Goal: Find specific page/section: Find specific page/section

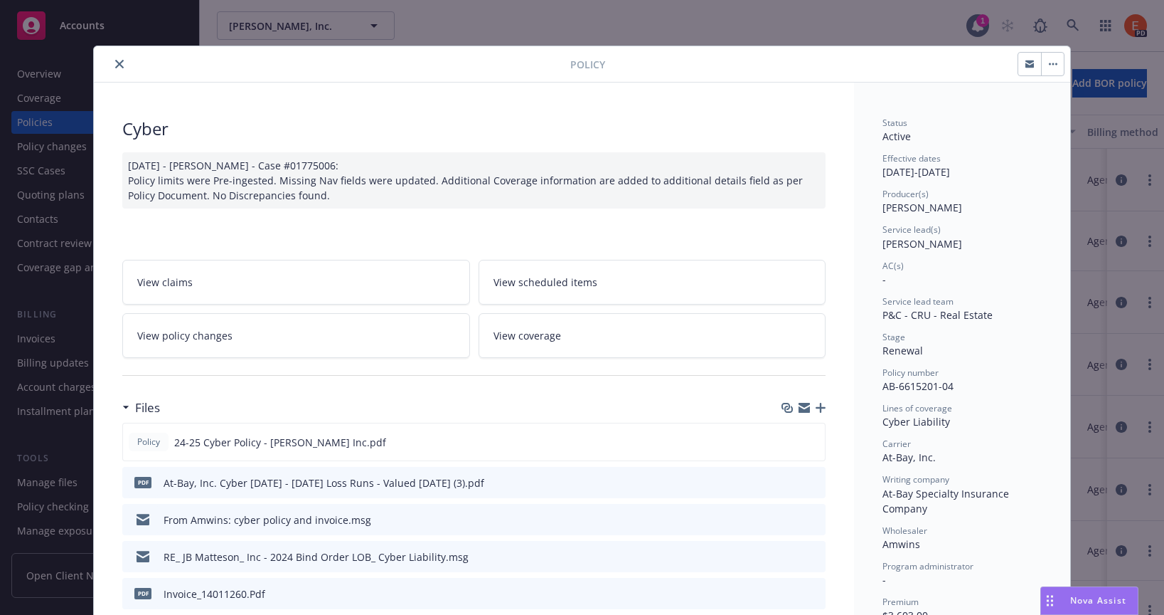
click at [117, 65] on icon "close" at bounding box center [119, 64] width 9 height 9
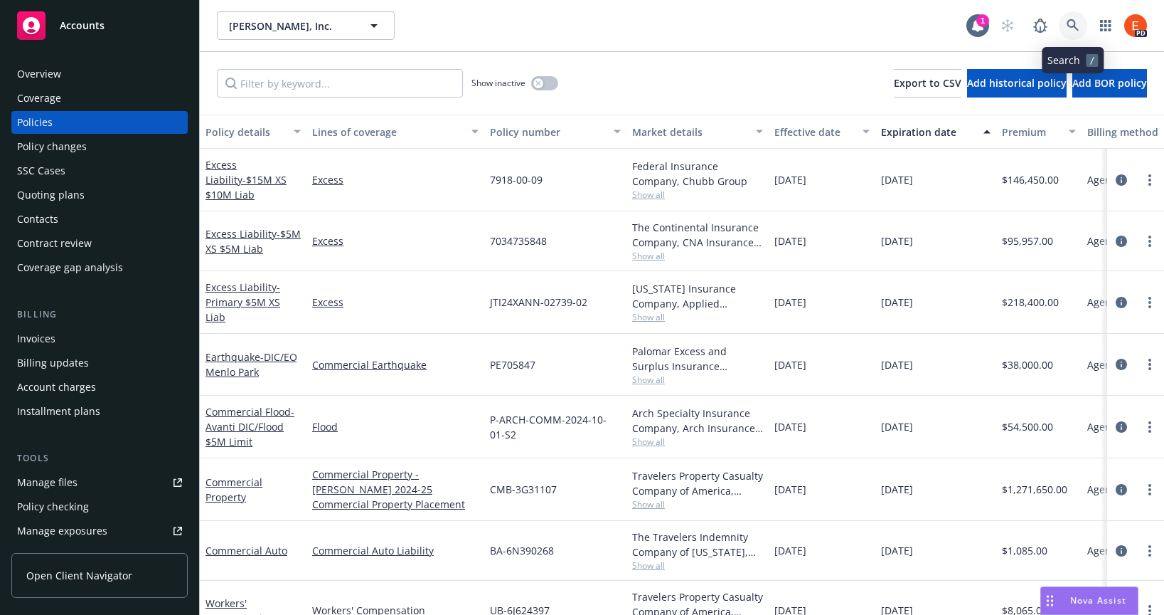
click at [1078, 26] on icon at bounding box center [1073, 25] width 13 height 13
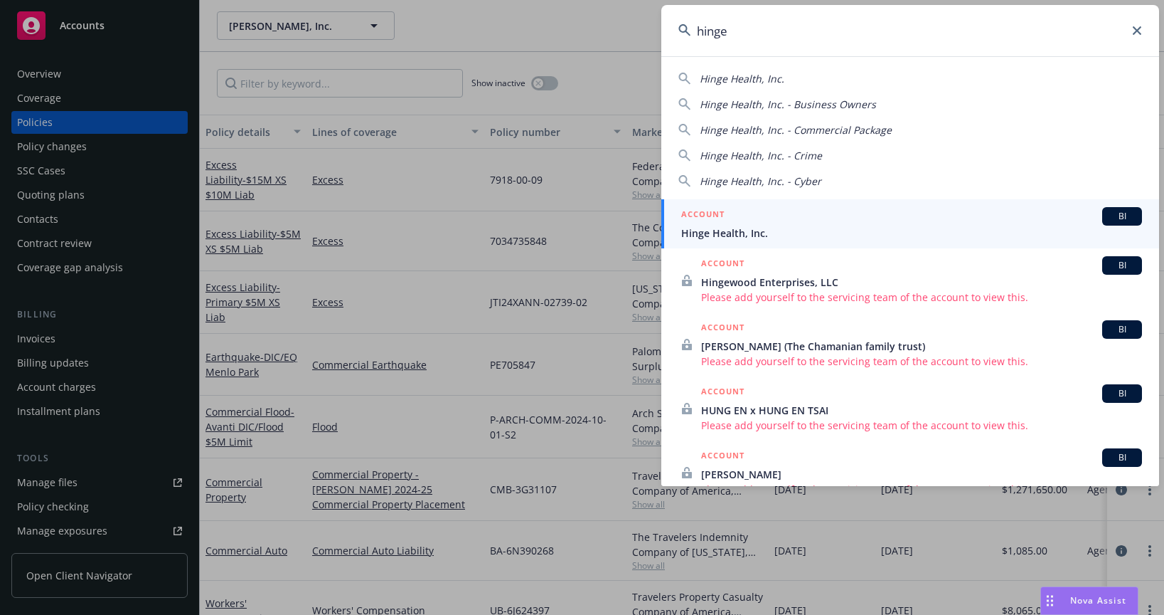
type input "hinge"
click at [771, 224] on div "ACCOUNT BI" at bounding box center [911, 216] width 461 height 18
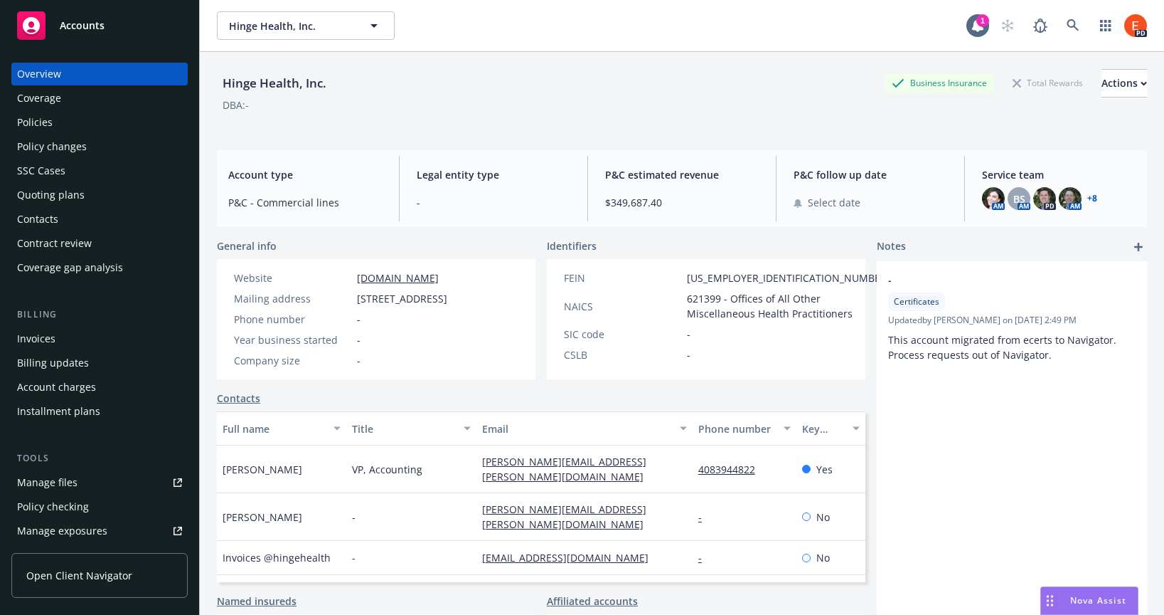
click at [51, 127] on div "Policies" at bounding box center [99, 122] width 165 height 23
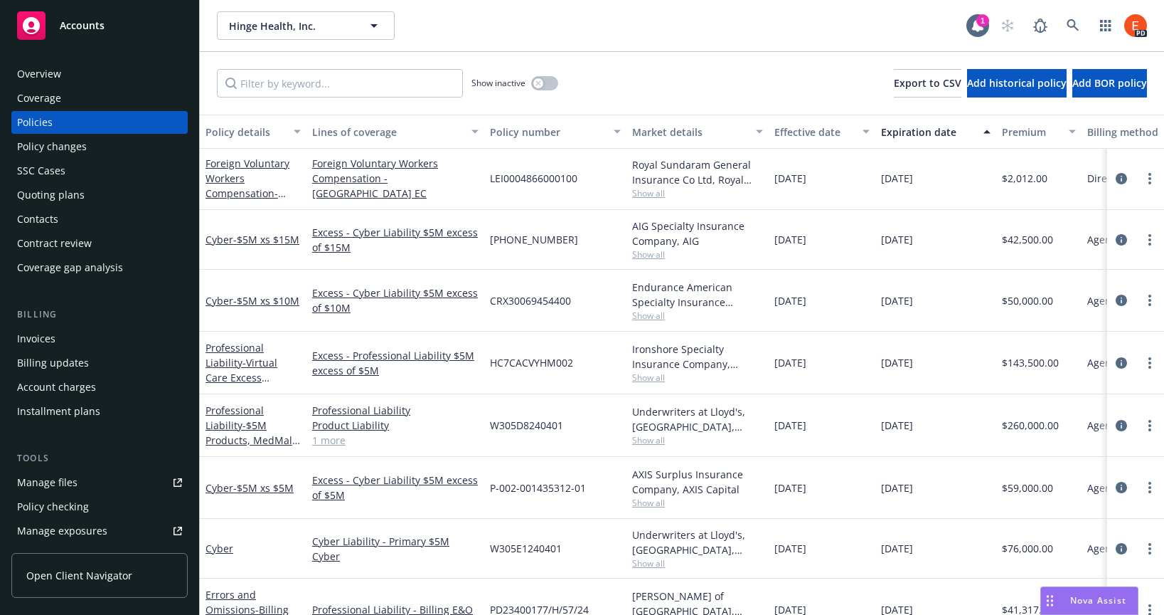
scroll to position [538, 0]
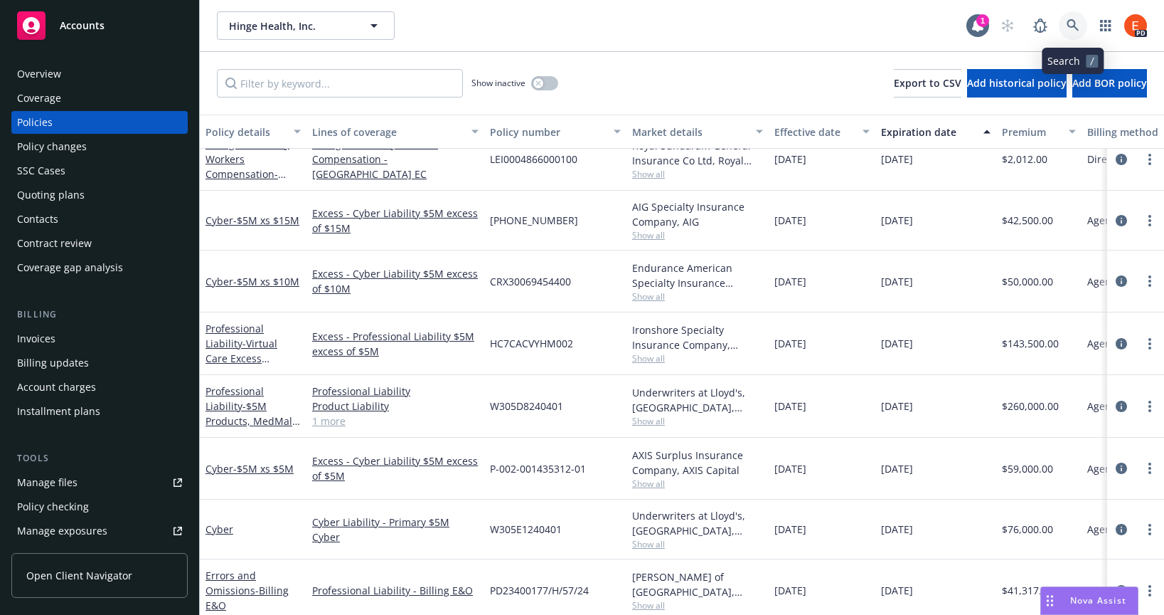
click at [1071, 23] on icon at bounding box center [1073, 25] width 13 height 13
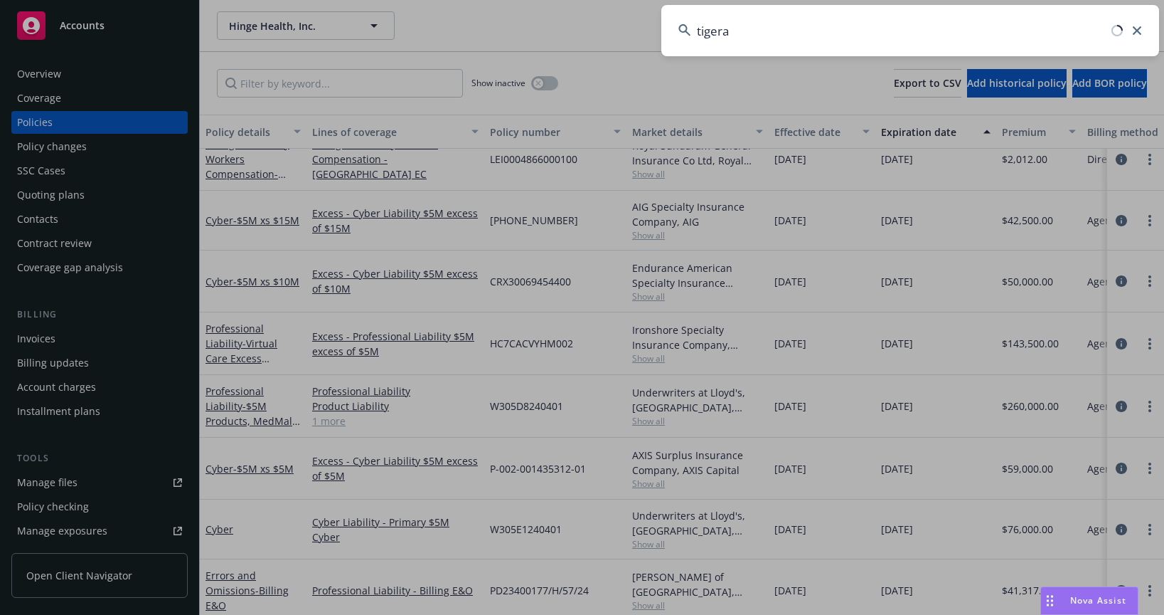
type input "tigera"
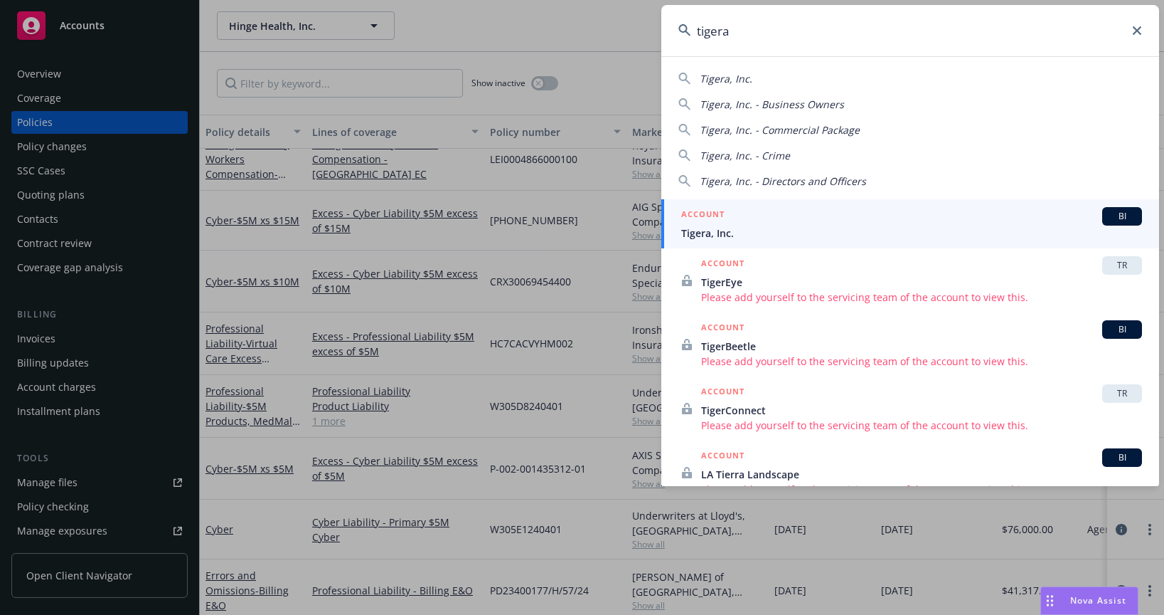
click at [724, 223] on h5 "ACCOUNT" at bounding box center [702, 215] width 43 height 17
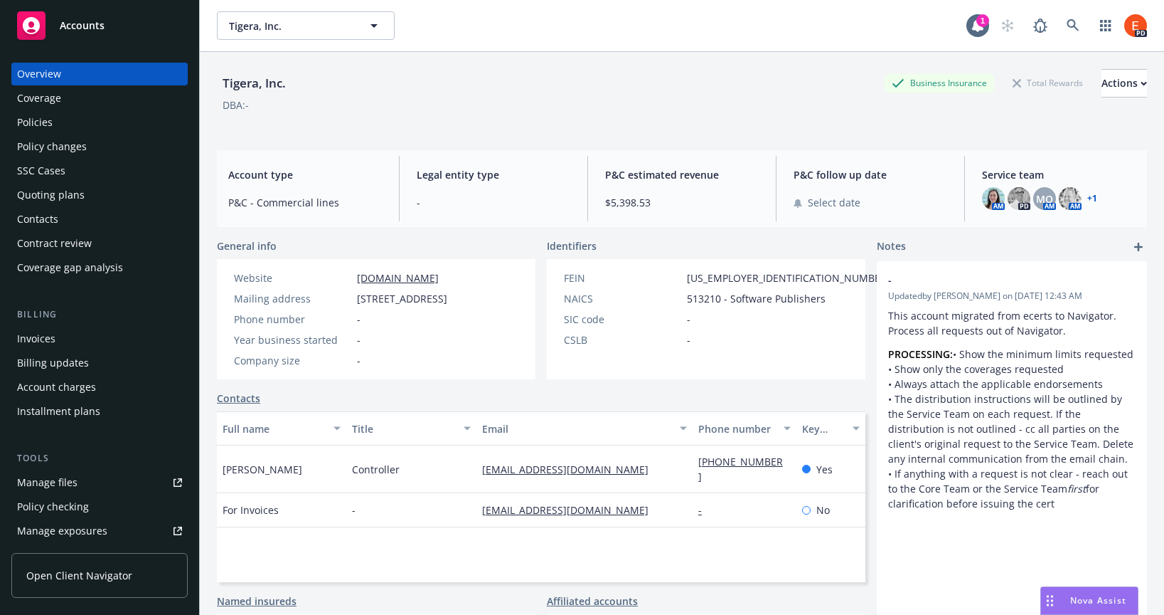
click at [26, 121] on div "Policies" at bounding box center [35, 122] width 36 height 23
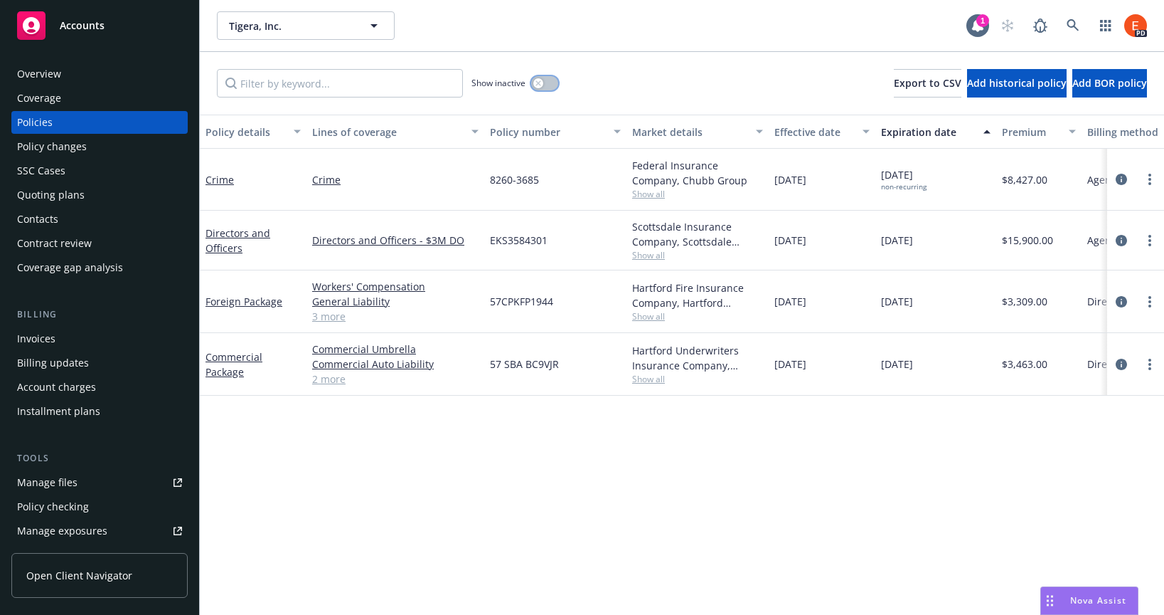
click at [543, 82] on div "button" at bounding box center [539, 83] width 10 height 10
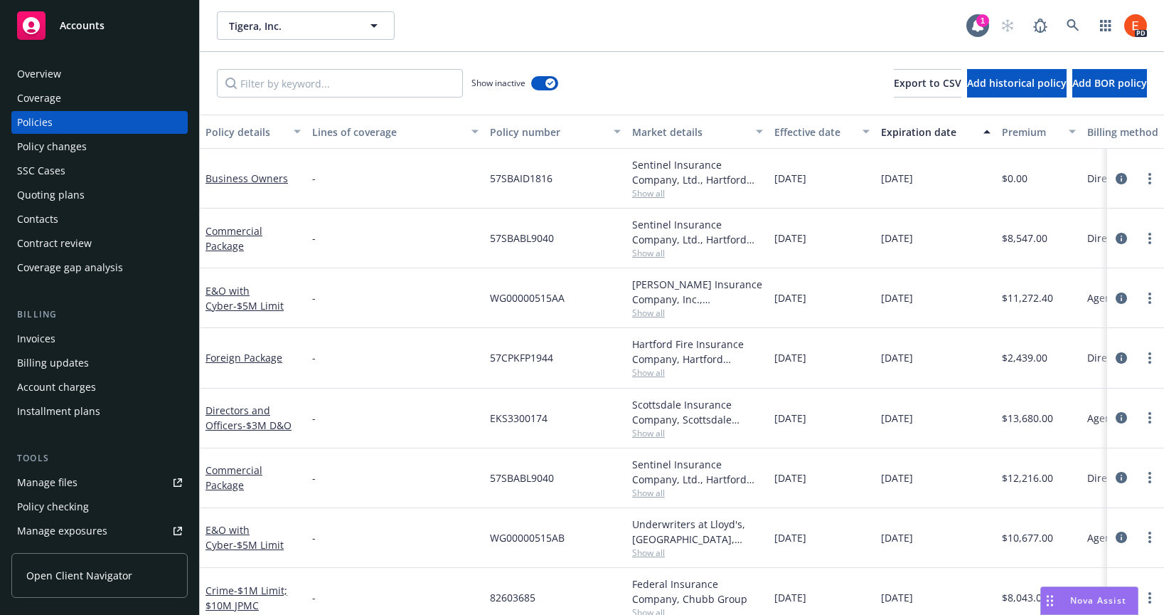
click at [44, 73] on div "Overview" at bounding box center [39, 74] width 44 height 23
